Goal: Task Accomplishment & Management: Use online tool/utility

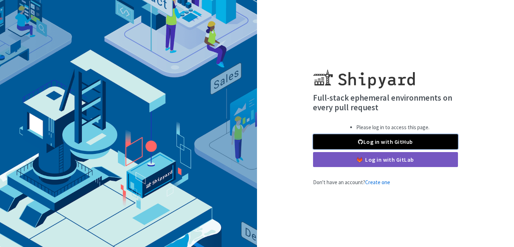
click at [376, 136] on link "Log in with GitHub" at bounding box center [385, 141] width 145 height 15
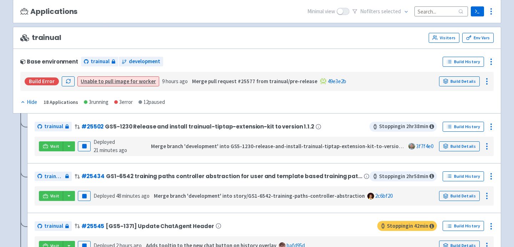
scroll to position [81, 0]
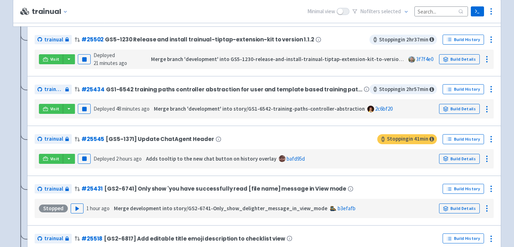
scroll to position [167, 0]
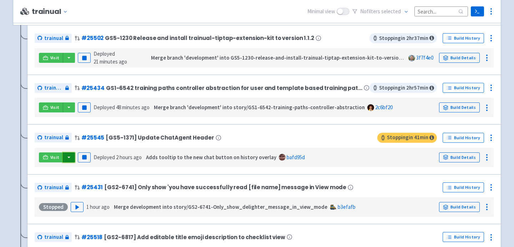
click at [70, 156] on button "button" at bounding box center [69, 157] width 12 height 10
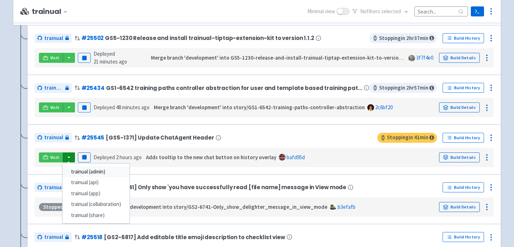
click at [88, 173] on link "trainual (admin)" at bounding box center [95, 171] width 67 height 11
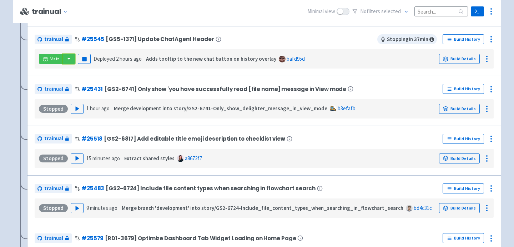
scroll to position [316, 0]
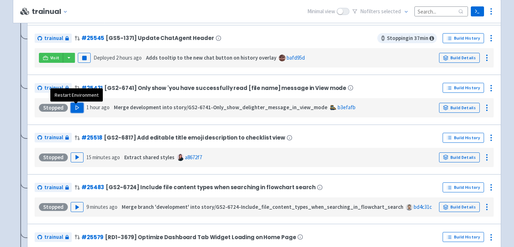
click at [76, 109] on polygon "button" at bounding box center [77, 108] width 3 height 4
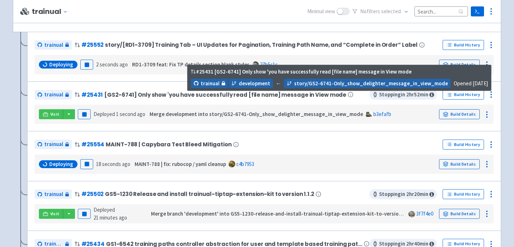
scroll to position [161, 0]
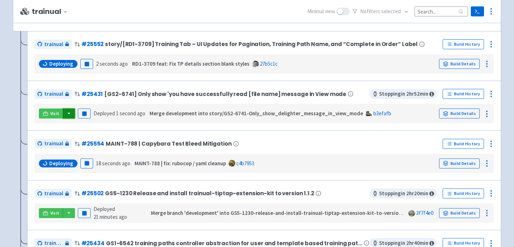
click at [66, 113] on button "button" at bounding box center [69, 113] width 12 height 10
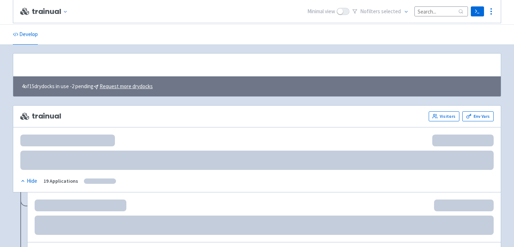
scroll to position [169, 0]
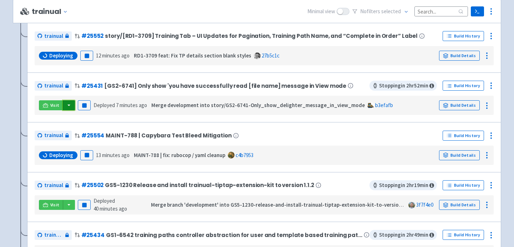
click at [70, 106] on button "button" at bounding box center [69, 105] width 12 height 10
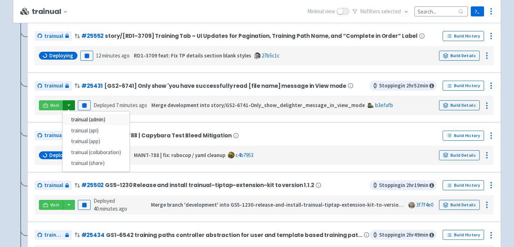
click at [83, 121] on link "trainual (admin)" at bounding box center [95, 119] width 67 height 11
